Goal: Transaction & Acquisition: Subscribe to service/newsletter

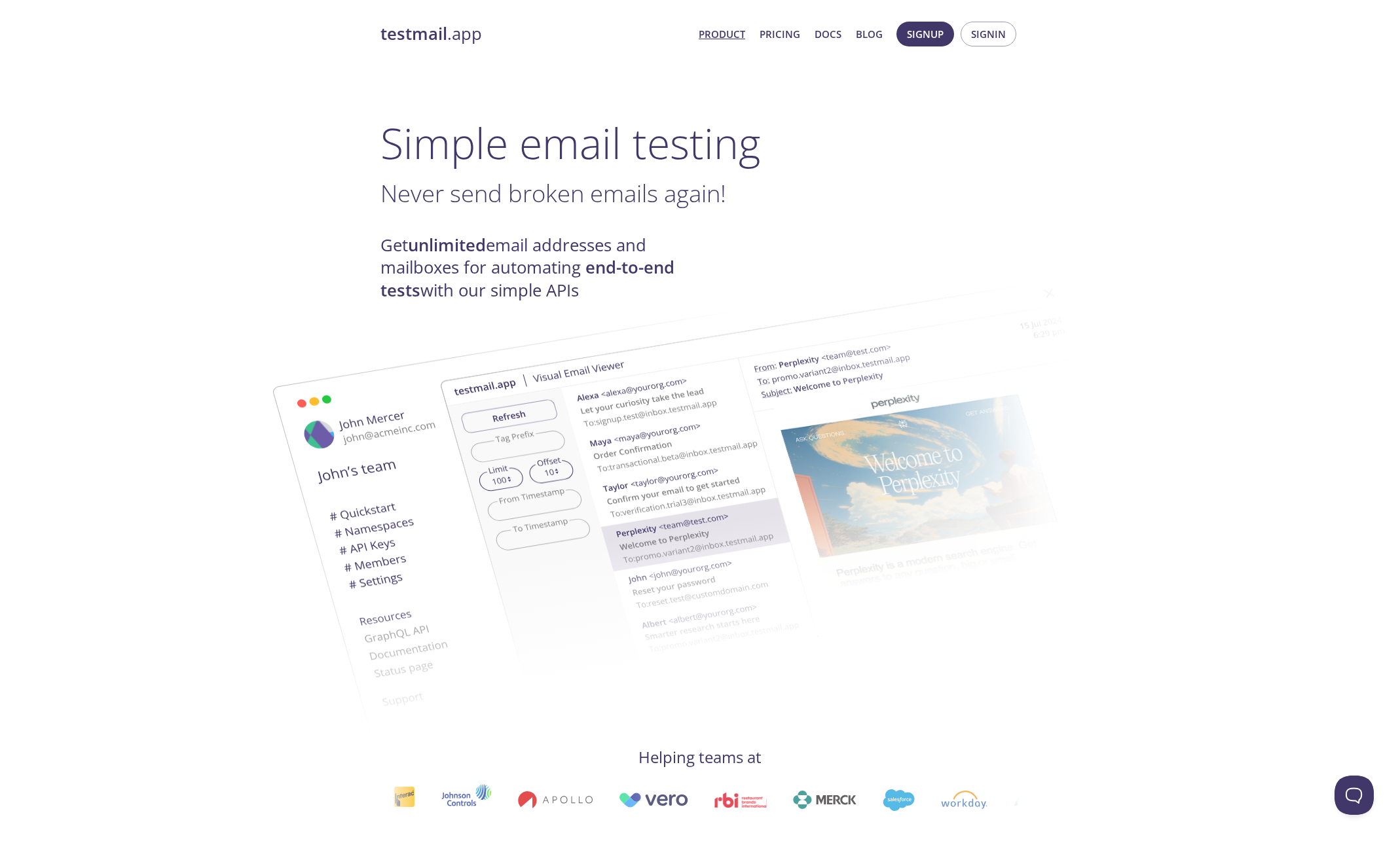
click at [814, 34] on span "Product Pricing Docs Blog" at bounding box center [790, 33] width 199 height 32
click at [776, 33] on link "Pricing" at bounding box center [780, 34] width 40 height 17
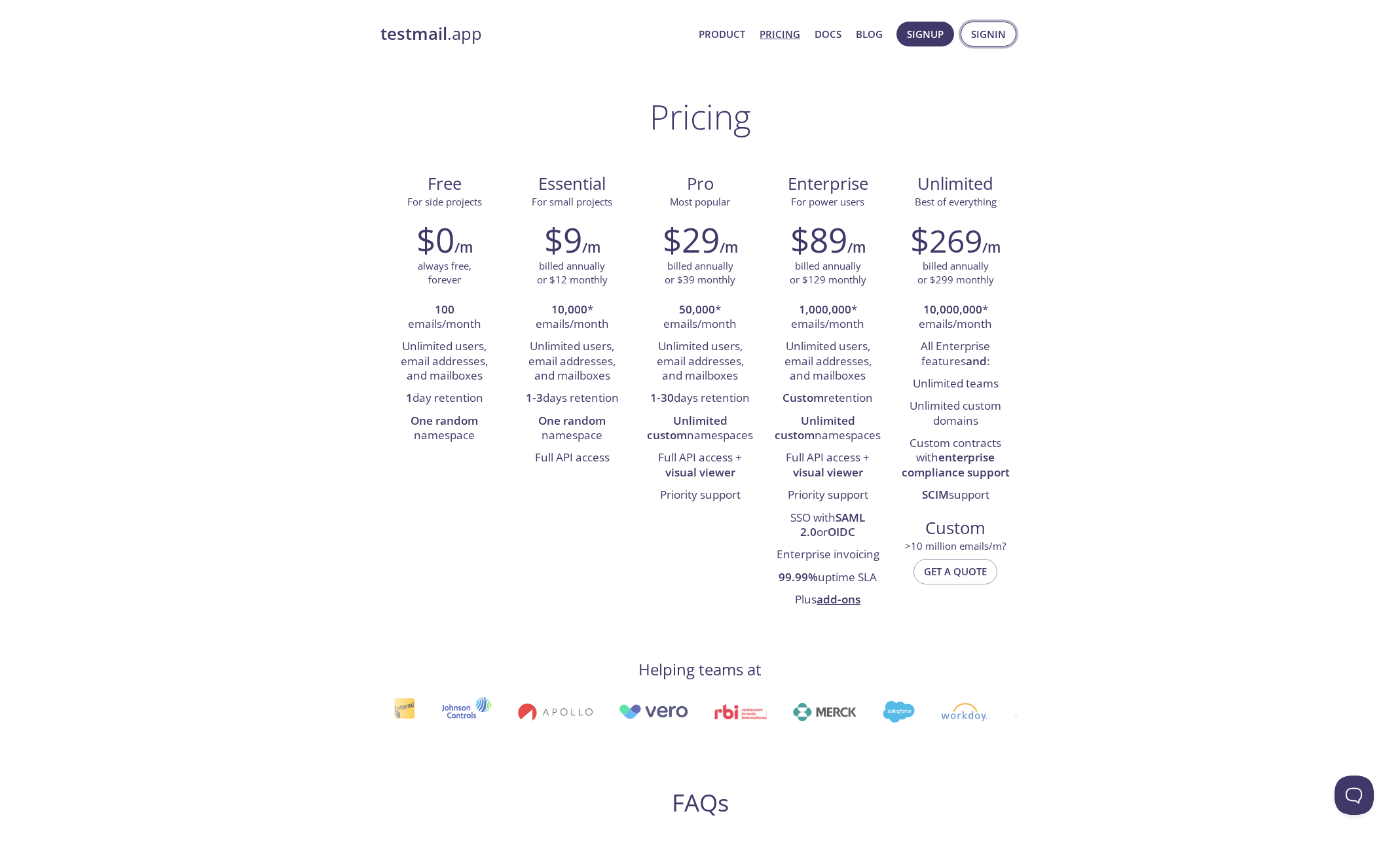
click at [980, 32] on span "Signin" at bounding box center [988, 34] width 34 height 17
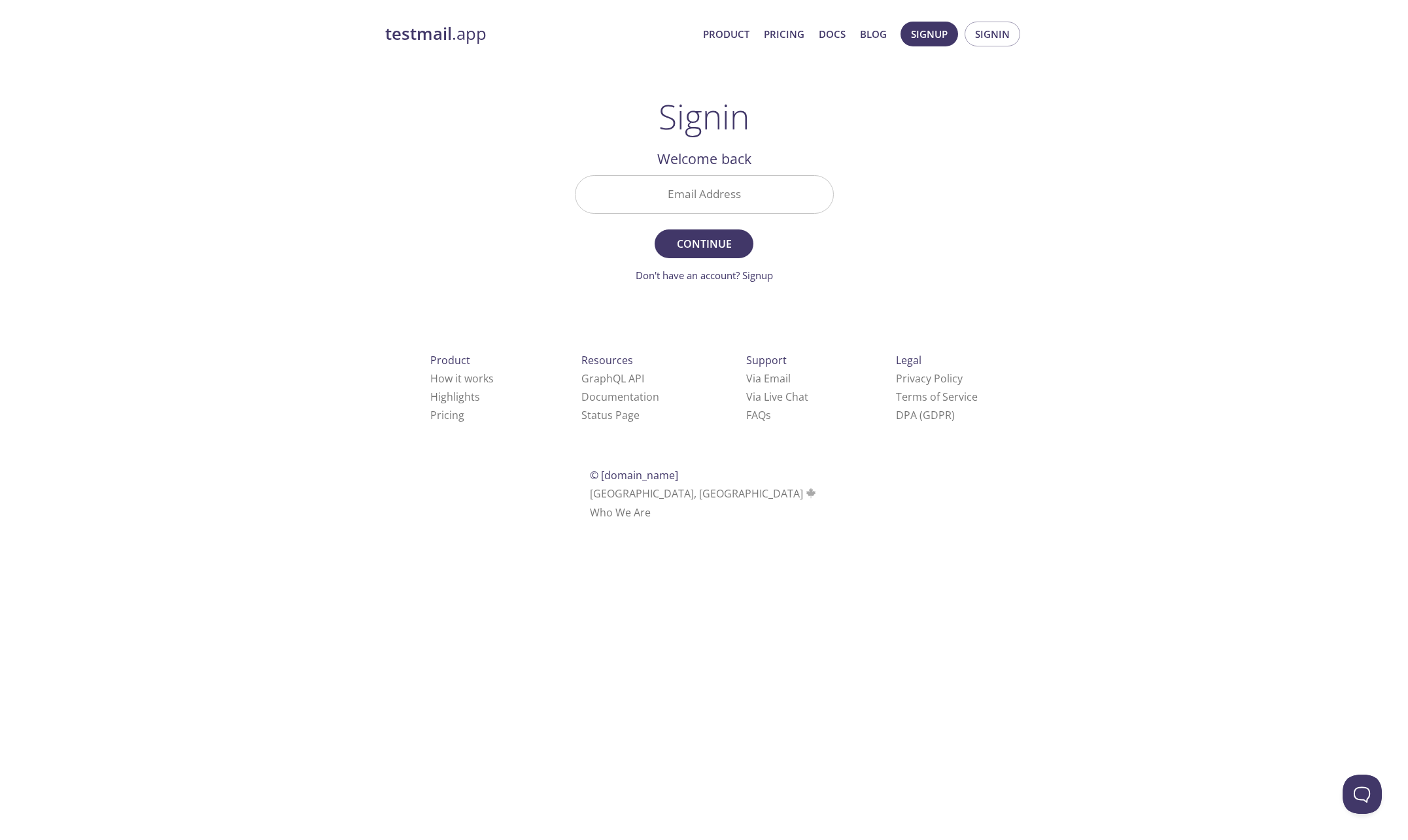
click at [700, 171] on div "Email Address" at bounding box center [704, 194] width 269 height 49
click at [697, 190] on input "Email Address" at bounding box center [704, 194] width 258 height 37
type input "[PERSON_NAME][EMAIL_ADDRESS][DOMAIN_NAME]"
click at [655, 229] on button "Continue" at bounding box center [704, 243] width 98 height 29
click at [914, 169] on div "testmail .app Product Pricing Docs Blog Signup Signin Signin Unknown email - tr…" at bounding box center [704, 285] width 670 height 545
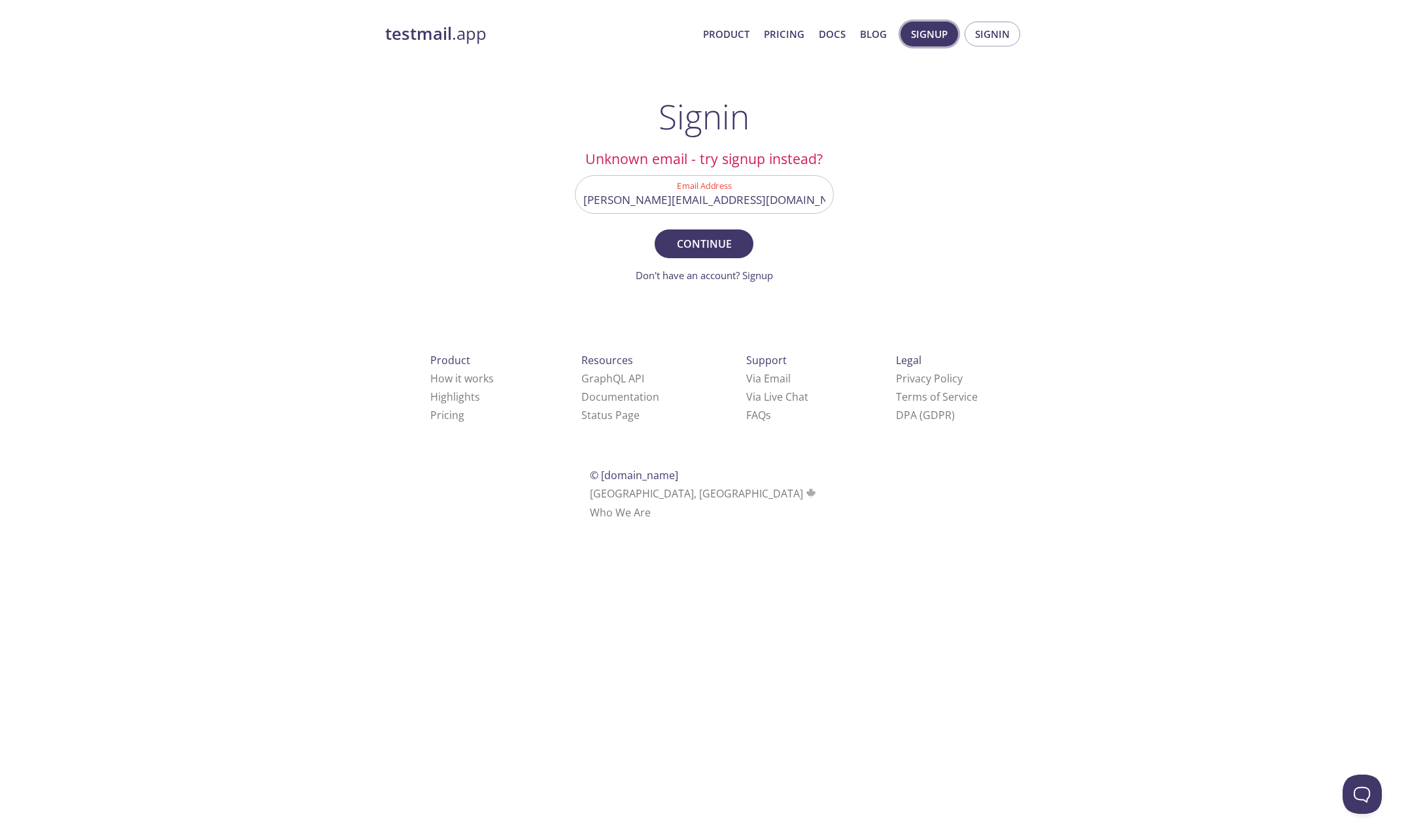
click at [923, 38] on span "Signup" at bounding box center [929, 34] width 36 height 17
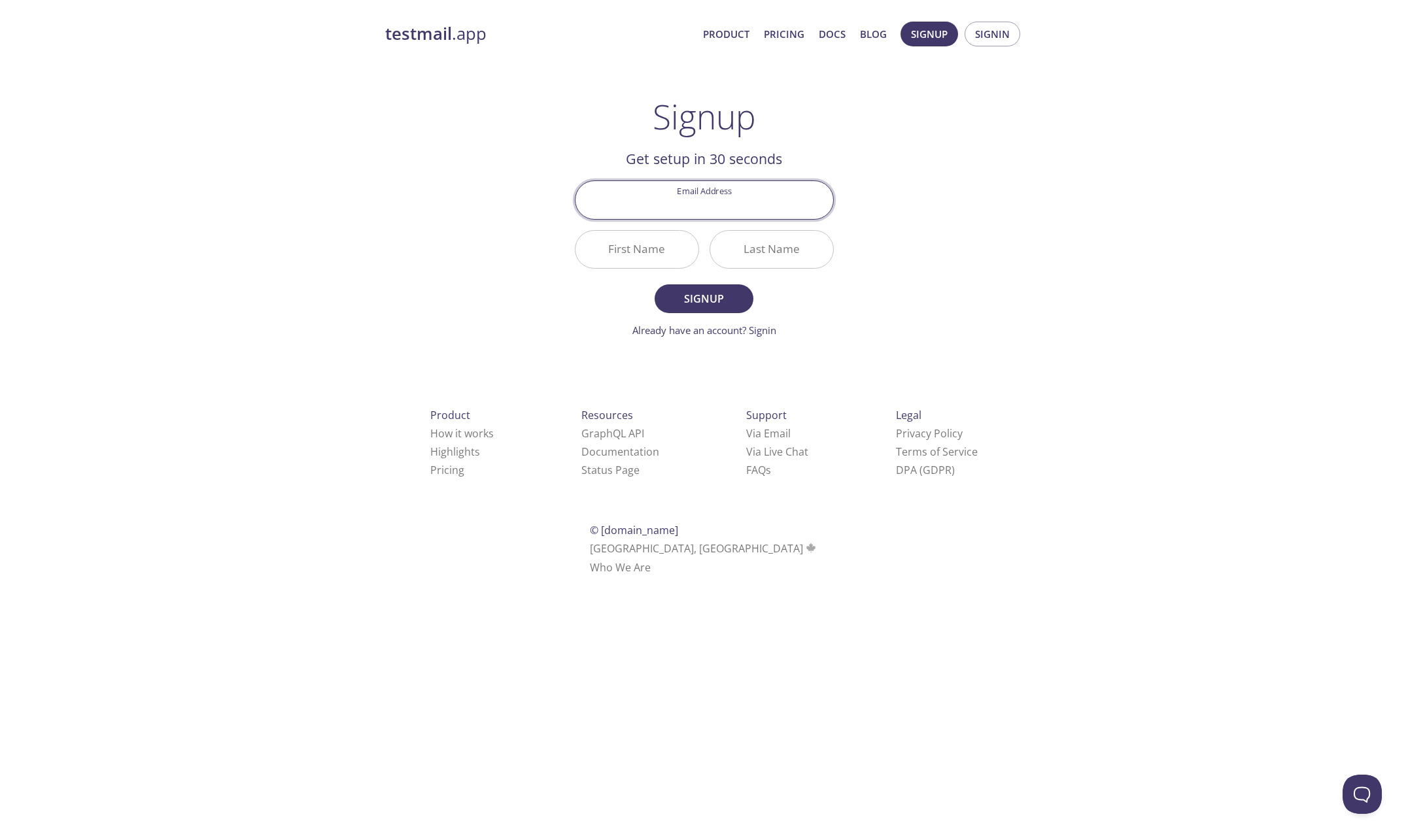
type input "[PERSON_NAME][EMAIL_ADDRESS][DOMAIN_NAME]"
click at [651, 244] on input "First Name" at bounding box center [637, 249] width 123 height 37
type input "[PERSON_NAME]"
click at [571, 331] on main "Signup Get setup in 30 seconds Email Address [PERSON_NAME][EMAIL_ADDRESS][DOMAI…" at bounding box center [704, 217] width 290 height 242
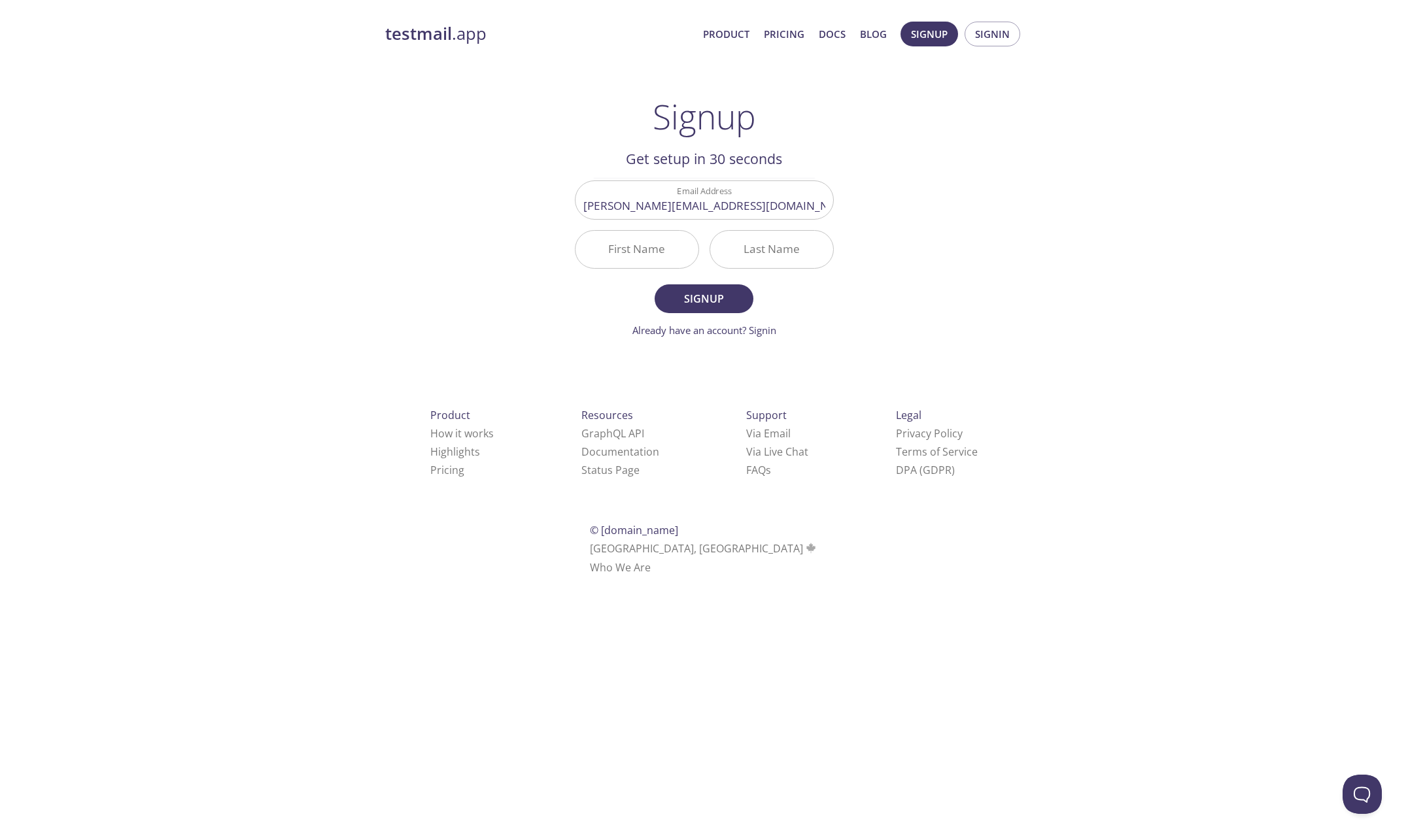
drag, startPoint x: 697, startPoint y: 296, endPoint x: 649, endPoint y: 254, distance: 63.8
click at [659, 267] on form "Email Address lisa@mightyacorn.com First Name Last Name Signup Already have an …" at bounding box center [704, 259] width 259 height 157
click at [649, 254] on input "First Name" at bounding box center [637, 249] width 123 height 37
type input "[PERSON_NAME]"
type input "m"
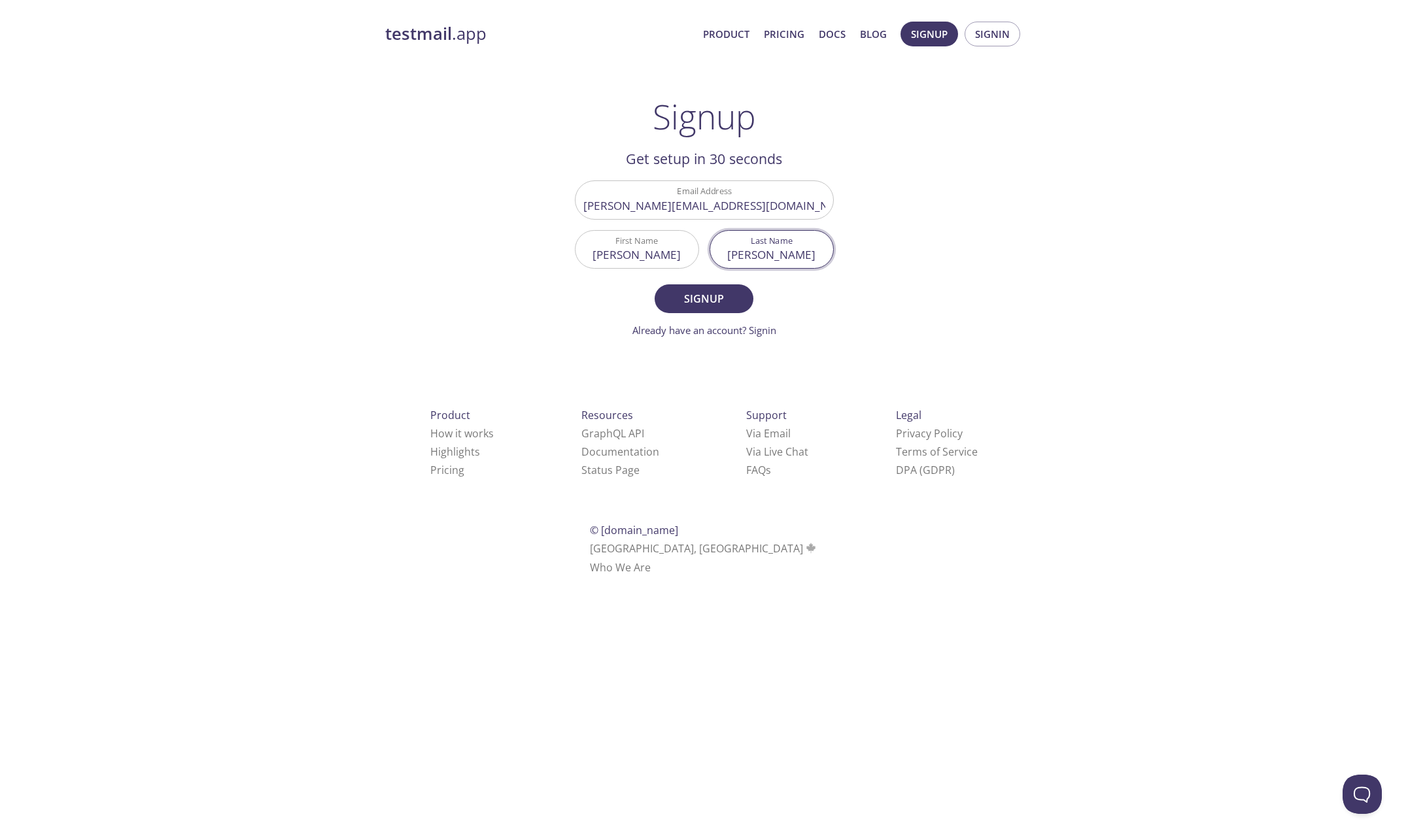
type input "[PERSON_NAME]"
click at [998, 199] on div "testmail .app Product Pricing Docs Blog Signup Signin Signup Get setup in 30 se…" at bounding box center [704, 313] width 670 height 600
click at [704, 306] on span "Signup" at bounding box center [704, 298] width 70 height 18
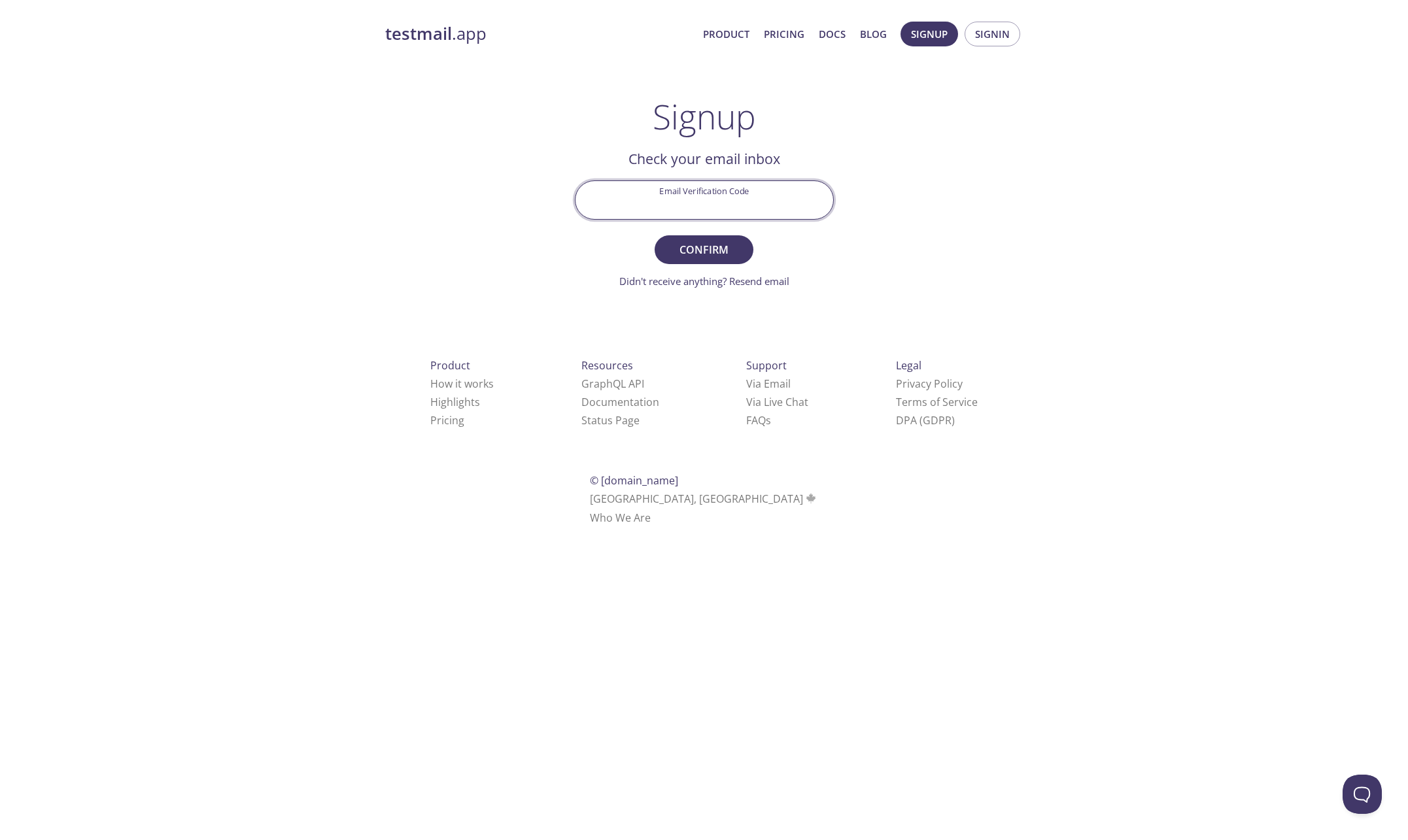
click at [724, 211] on input "Email Verification Code" at bounding box center [704, 200] width 258 height 37
paste input "7TDEZ58"
type input "7TDEZ58"
click at [707, 251] on span "Confirm" at bounding box center [704, 249] width 70 height 18
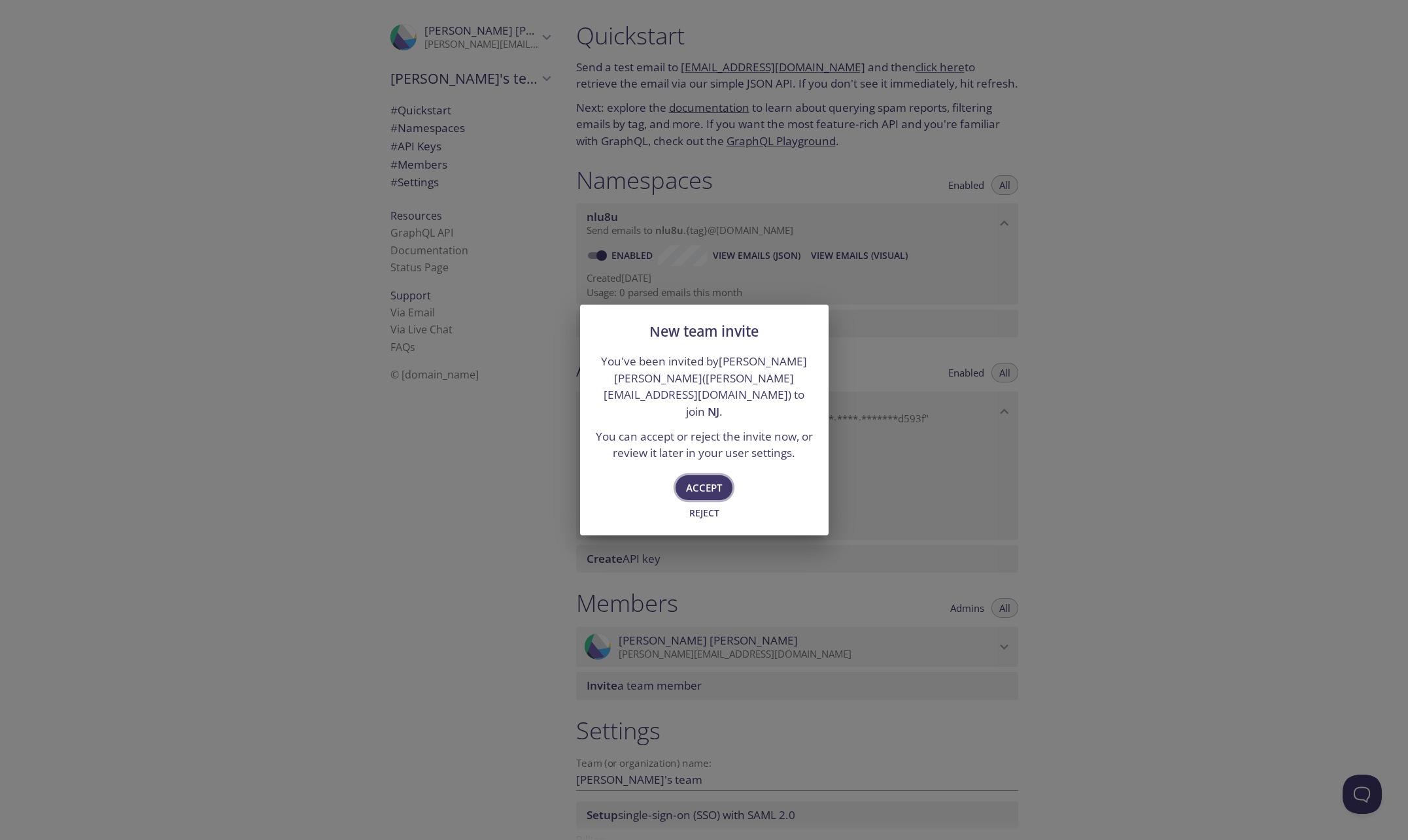
click at [695, 479] on span "Accept" at bounding box center [704, 488] width 36 height 17
type input "NJ"
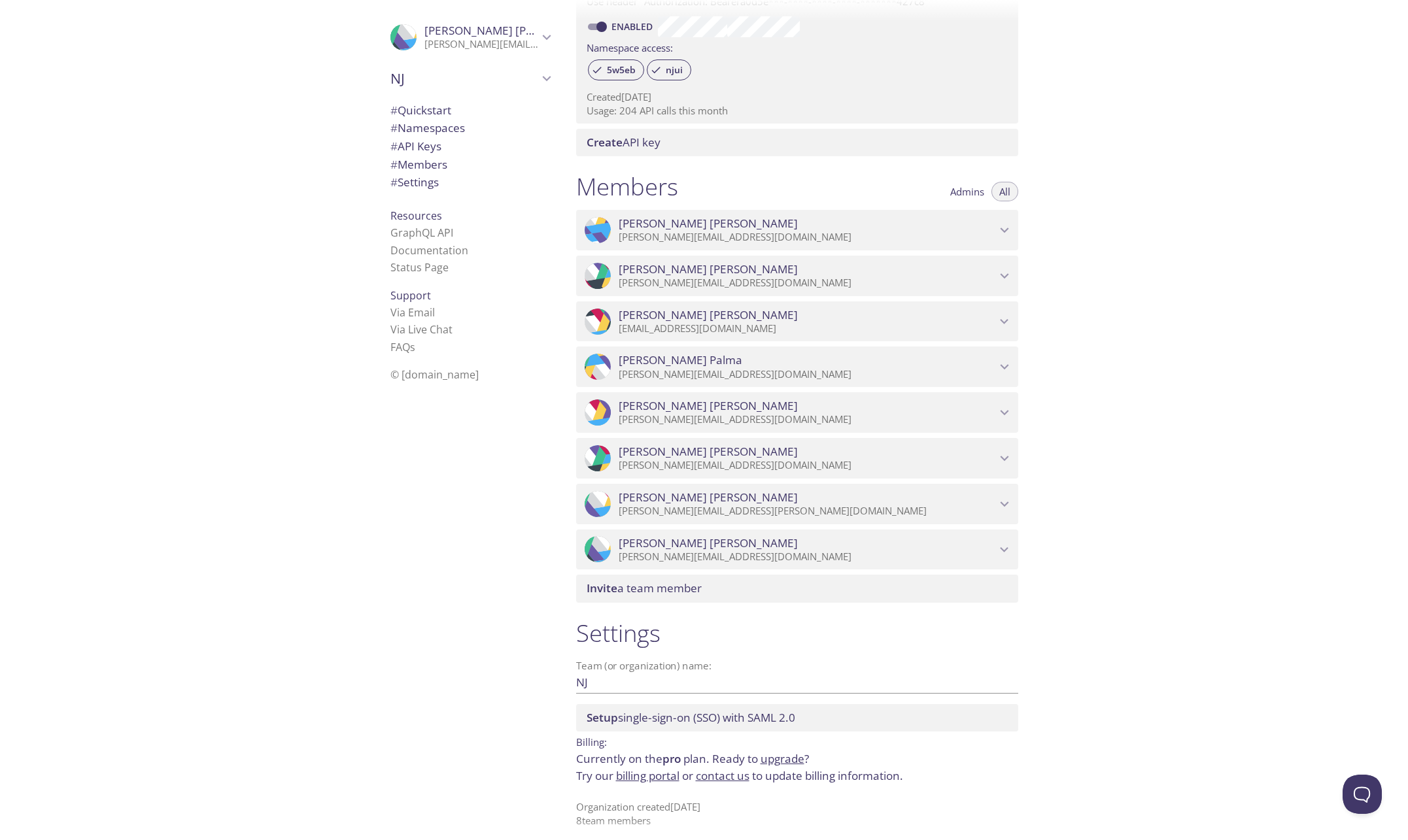
scroll to position [402, 0]
